Goal: Task Accomplishment & Management: Manage account settings

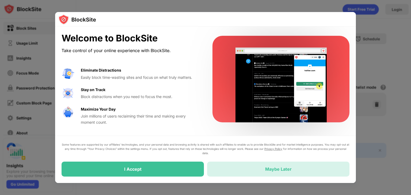
click at [239, 175] on div "Maybe Later" at bounding box center [278, 169] width 142 height 15
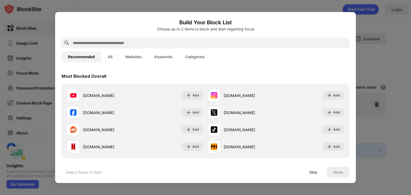
click at [118, 41] on input "text" at bounding box center [209, 43] width 275 height 6
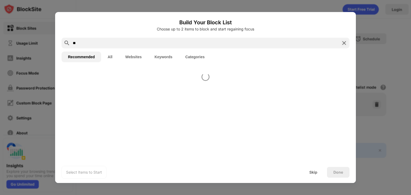
type input "*"
paste input "**********"
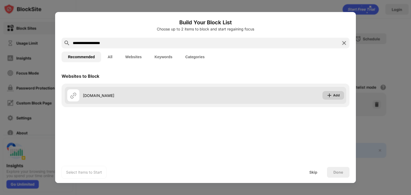
click at [339, 95] on div "Add" at bounding box center [333, 95] width 22 height 9
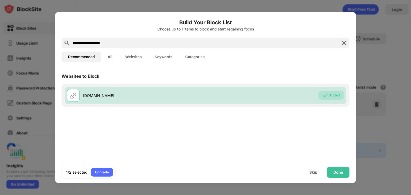
drag, startPoint x: 299, startPoint y: 42, endPoint x: 73, endPoint y: 40, distance: 225.9
click at [86, 39] on div "**********" at bounding box center [205, 43] width 288 height 11
click at [56, 40] on div "**********" at bounding box center [205, 97] width 300 height 171
click at [176, 36] on div "Build Your Block List Choose up to 1 items to block and start regaining focus" at bounding box center [205, 27] width 288 height 19
click at [176, 40] on input "**********" at bounding box center [205, 43] width 266 height 6
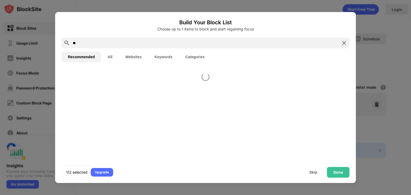
type input "*"
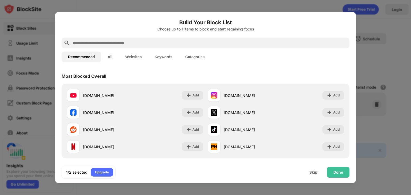
paste input "**********"
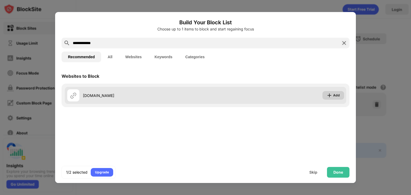
type input "**********"
click at [339, 95] on div "Add" at bounding box center [333, 95] width 22 height 9
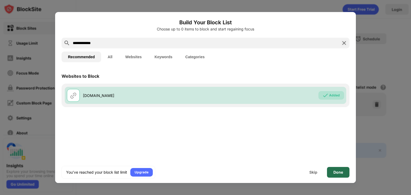
click at [339, 170] on div "Done" at bounding box center [338, 172] width 10 height 4
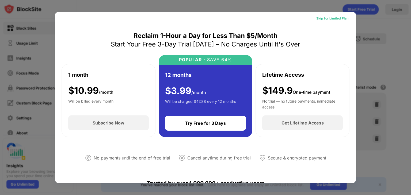
click at [333, 20] on div "Skip for Limited Plan" at bounding box center [332, 18] width 32 height 5
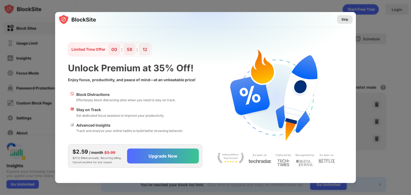
click at [346, 17] on div "Skip" at bounding box center [344, 19] width 7 height 5
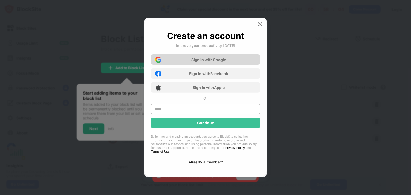
click at [238, 63] on div "Sign in with Google" at bounding box center [205, 59] width 109 height 11
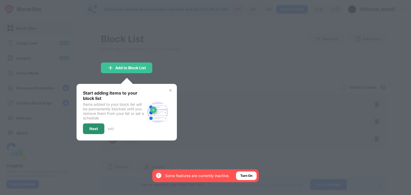
click at [89, 127] on div "Next" at bounding box center [93, 129] width 9 height 4
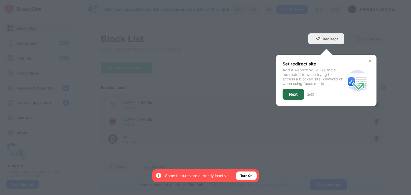
click at [289, 96] on div "Next" at bounding box center [293, 94] width 9 height 4
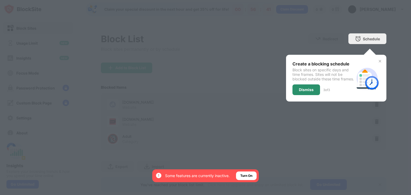
click at [298, 95] on div "Dismiss" at bounding box center [306, 89] width 28 height 11
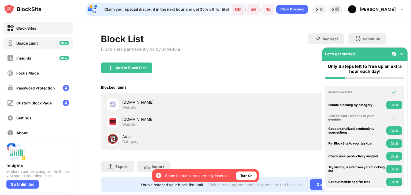
click at [22, 44] on div "Usage Limit" at bounding box center [26, 43] width 21 height 5
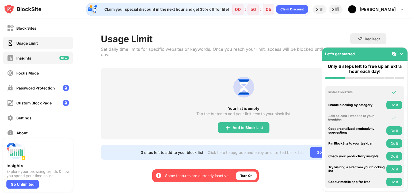
click at [26, 59] on div "Insights" at bounding box center [23, 58] width 15 height 5
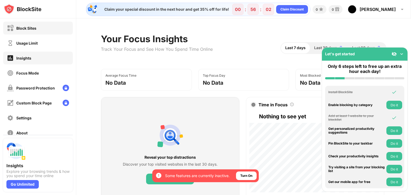
click at [41, 30] on div "Block Sites" at bounding box center [37, 28] width 69 height 13
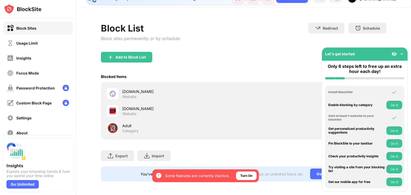
scroll to position [16, 0]
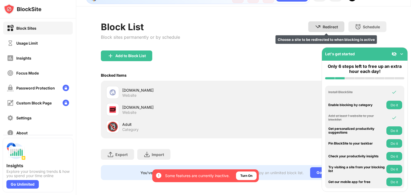
click at [316, 24] on img at bounding box center [317, 27] width 6 height 6
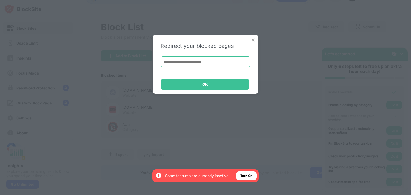
click at [216, 61] on input at bounding box center [205, 61] width 90 height 11
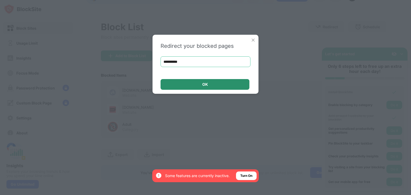
type input "**********"
click at [218, 84] on div "OK" at bounding box center [204, 84] width 89 height 11
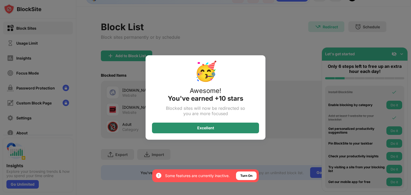
click at [232, 127] on div "Excellent" at bounding box center [205, 128] width 107 height 11
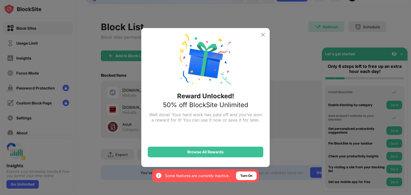
click at [262, 34] on img at bounding box center [263, 35] width 6 height 6
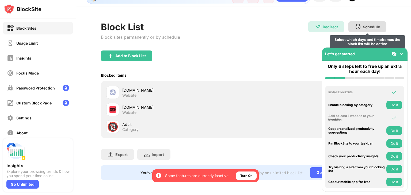
click at [370, 25] on div "Schedule" at bounding box center [370, 27] width 17 height 5
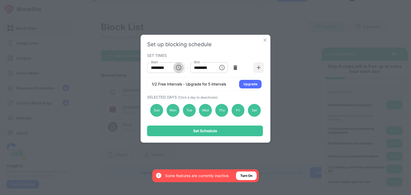
click at [176, 67] on icon "Choose time, selected time is 10:00 AM" at bounding box center [178, 67] width 6 height 6
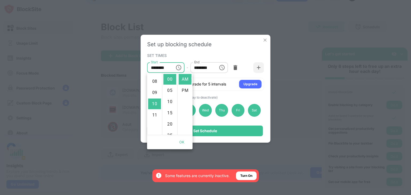
scroll to position [86, 0]
click at [155, 80] on li "08" at bounding box center [154, 83] width 13 height 11
click at [171, 89] on li "40" at bounding box center [169, 90] width 13 height 11
type input "********"
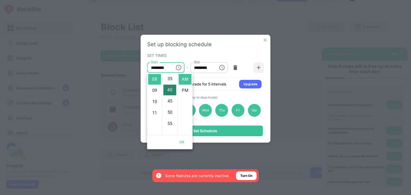
scroll to position [90, 0]
click at [222, 67] on icon "Choose time, selected time is 1:00 PM" at bounding box center [221, 67] width 6 height 6
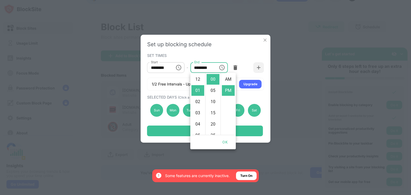
scroll to position [11, 0]
click at [198, 91] on li "02" at bounding box center [197, 90] width 13 height 11
type input "********"
click at [237, 50] on div "Set up blocking schedule SET TIMES Start ******** Start - End ******** End 1/2 …" at bounding box center [206, 89] width 130 height 108
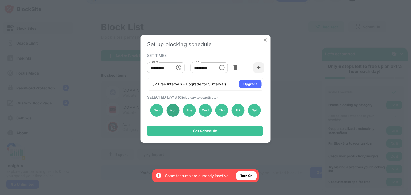
click at [175, 112] on div "Mon" at bounding box center [172, 110] width 13 height 13
click at [188, 110] on div "Tue" at bounding box center [189, 110] width 13 height 13
click at [175, 111] on div "Mon" at bounding box center [172, 110] width 13 height 13
click at [188, 111] on div "Tue" at bounding box center [189, 110] width 13 height 13
click at [156, 111] on div "Sun" at bounding box center [156, 110] width 13 height 13
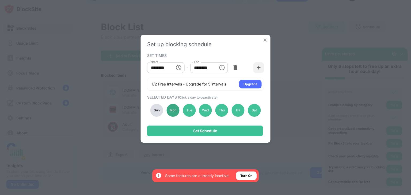
click at [176, 113] on div "Mon" at bounding box center [172, 110] width 13 height 13
click at [206, 113] on div "Wed" at bounding box center [205, 110] width 13 height 13
click at [257, 110] on div "Sat" at bounding box center [253, 110] width 13 height 13
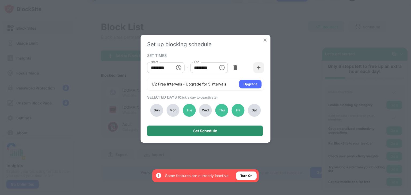
click at [219, 132] on div "Set Schedule" at bounding box center [205, 131] width 116 height 11
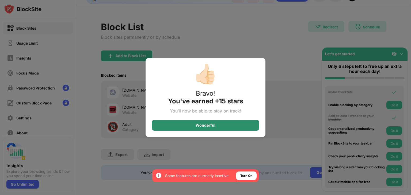
click at [221, 127] on div "Wonderful" at bounding box center [205, 125] width 107 height 11
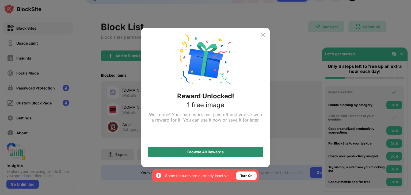
click at [214, 153] on div "Browse All Rewards" at bounding box center [205, 152] width 36 height 4
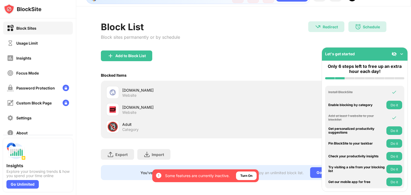
click at [400, 53] on img at bounding box center [401, 53] width 5 height 5
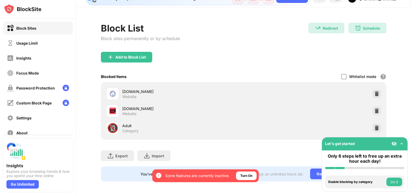
scroll to position [16, 0]
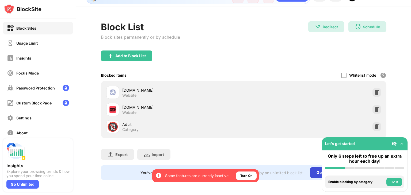
click at [319, 168] on div "Go Unlimited" at bounding box center [328, 172] width 37 height 11
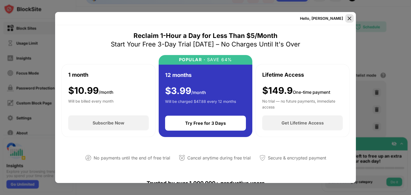
click at [348, 18] on img at bounding box center [348, 18] width 5 height 5
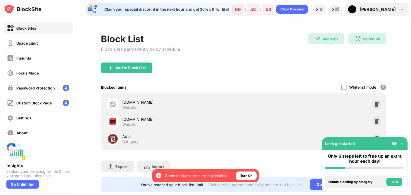
click at [401, 12] on img at bounding box center [402, 9] width 6 height 6
click at [390, 10] on div "Ana" at bounding box center [377, 9] width 36 height 5
click at [385, 7] on div "Ana Ana Talan View Account Insights Premium Rewards Settings Support Log Out" at bounding box center [376, 9] width 64 height 13
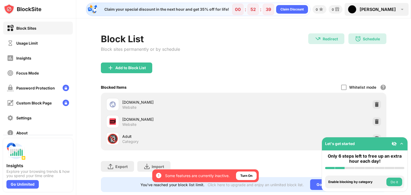
drag, startPoint x: 398, startPoint y: 7, endPoint x: 399, endPoint y: 11, distance: 4.9
click at [399, 11] on img at bounding box center [402, 9] width 6 height 6
click at [391, 10] on div "Ana" at bounding box center [377, 9] width 36 height 5
click at [391, 10] on div "Ana Ana Talan View Account Insights Premium Rewards Settings Support Log Out" at bounding box center [376, 9] width 64 height 13
drag, startPoint x: 391, startPoint y: 10, endPoint x: 386, endPoint y: 41, distance: 31.1
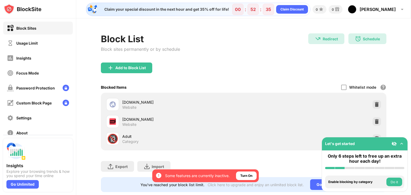
click at [386, 41] on div "Claim your special discount in the next hour and get 35% off for life! 00 : 52 …" at bounding box center [243, 97] width 334 height 195
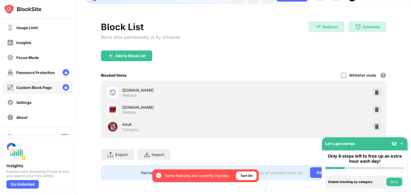
scroll to position [27, 0]
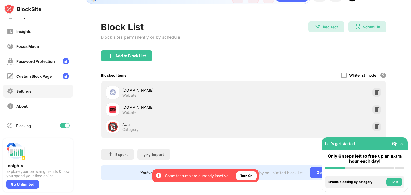
click at [34, 93] on div "Settings" at bounding box center [37, 91] width 69 height 13
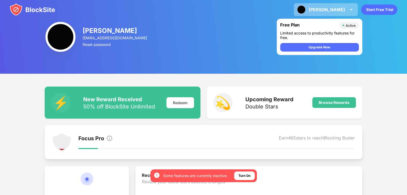
click at [346, 8] on div "Ana Ana Talan View Account Insights Premium Rewards Settings Support Log Out" at bounding box center [325, 9] width 64 height 13
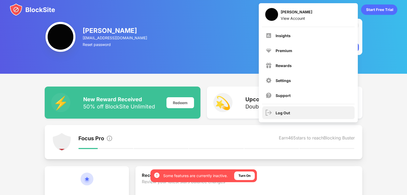
click at [292, 116] on div "Log Out" at bounding box center [308, 112] width 92 height 13
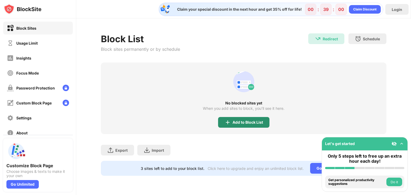
click at [250, 124] on div "Add to Block List" at bounding box center [243, 122] width 51 height 11
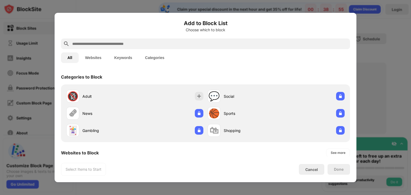
click at [94, 44] on input "text" at bounding box center [210, 44] width 276 height 6
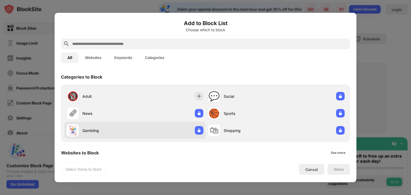
click at [131, 125] on div "🃏 Gambling" at bounding box center [100, 130] width 68 height 13
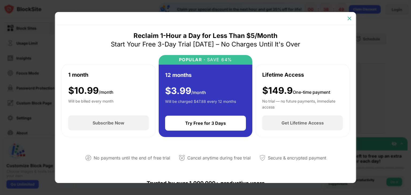
click at [350, 19] on img at bounding box center [348, 18] width 5 height 5
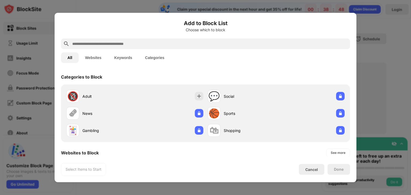
click at [109, 42] on input "text" at bounding box center [210, 44] width 276 height 6
paste input "**********"
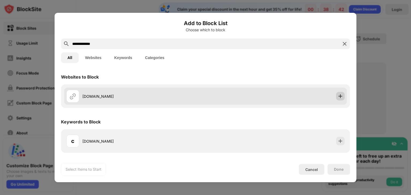
type input "**********"
click at [339, 97] on img at bounding box center [339, 96] width 5 height 5
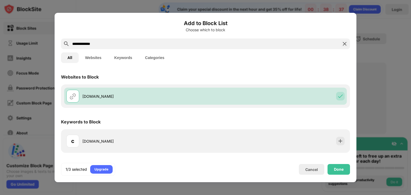
click at [113, 43] on input "**********" at bounding box center [205, 44] width 267 height 6
drag, startPoint x: 36, startPoint y: 40, endPoint x: 26, endPoint y: 41, distance: 10.2
click at [26, 195] on div "**********" at bounding box center [205, 195] width 411 height 0
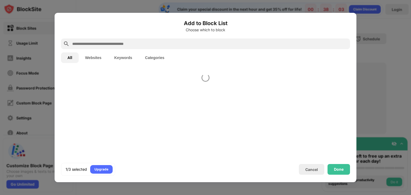
paste input "**********"
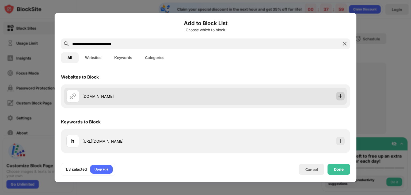
type input "**********"
click at [341, 96] on img at bounding box center [339, 96] width 5 height 5
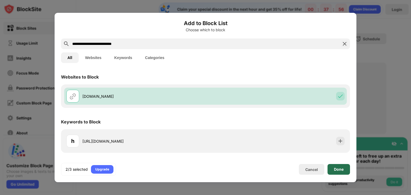
click at [335, 168] on div "Done" at bounding box center [339, 169] width 10 height 4
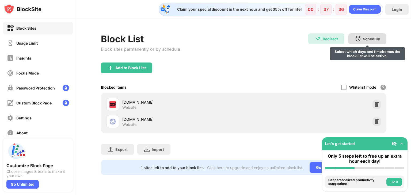
click at [374, 40] on div "Schedule" at bounding box center [370, 39] width 17 height 5
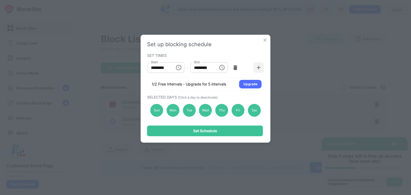
click at [265, 40] on img at bounding box center [264, 39] width 5 height 5
